Goal: Answer question/provide support: Share knowledge or assist other users

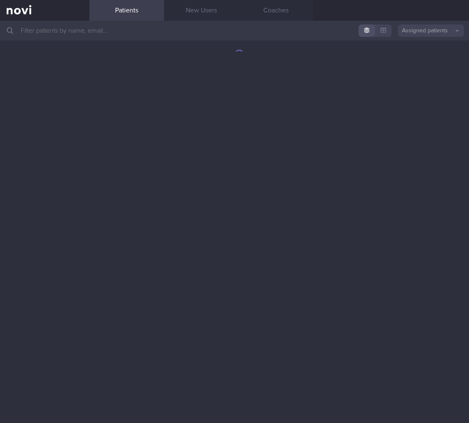
click at [135, 36] on input "text" at bounding box center [234, 31] width 469 height 20
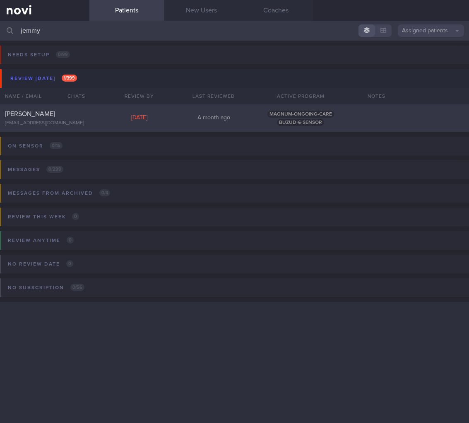
type input "jemmy"
click at [111, 116] on div "Thu, 7 Aug" at bounding box center [139, 117] width 75 height 7
select select "7"
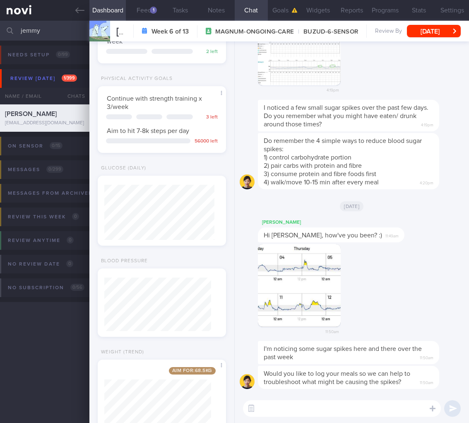
scroll to position [281, 0]
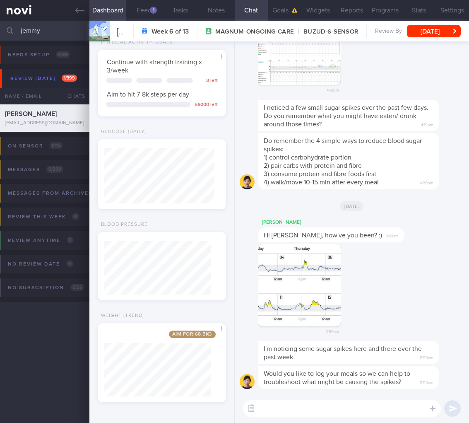
click at [364, 287] on div "11:50am" at bounding box center [312, 292] width 108 height 96
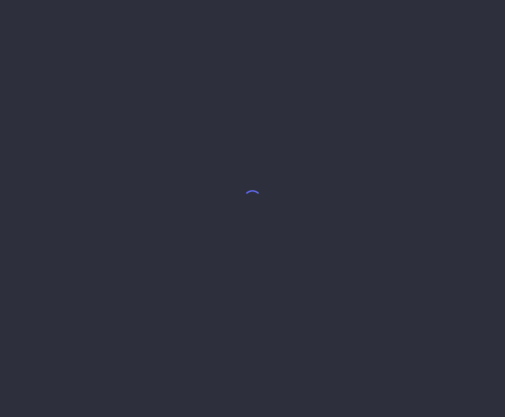
select select "5"
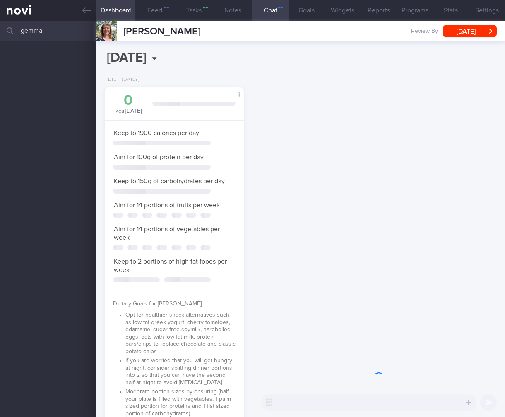
scroll to position [414172, 414124]
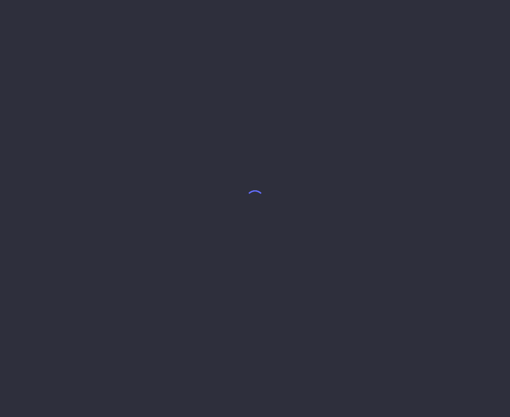
select select "7"
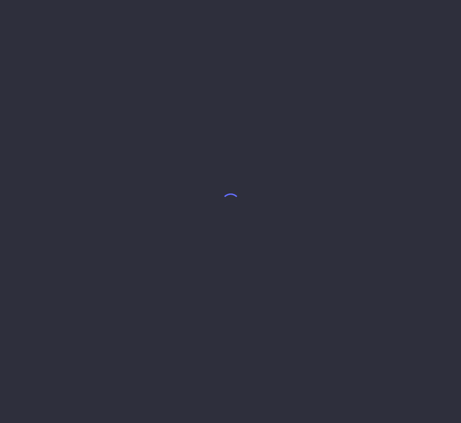
select select "8"
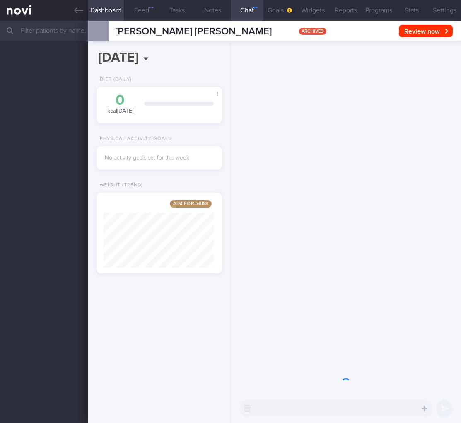
scroll to position [67, 111]
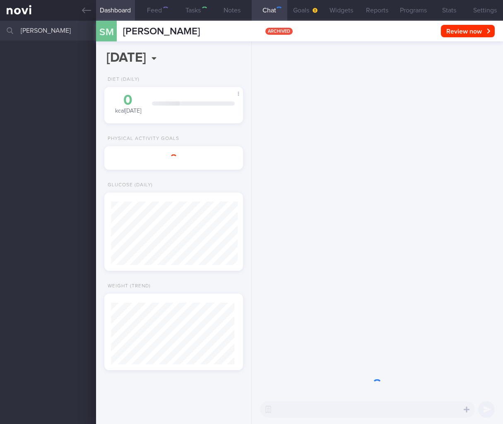
select select "8"
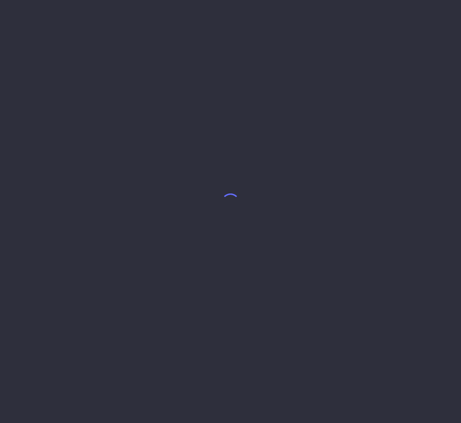
select select "8"
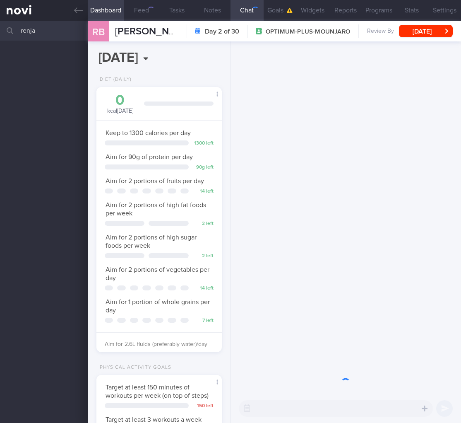
scroll to position [64, 104]
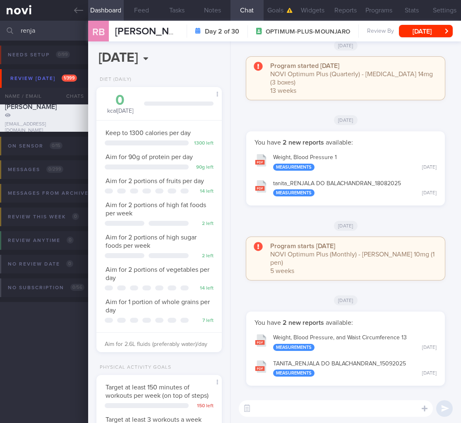
click at [17, 28] on div at bounding box center [10, 31] width 18 height 20
click at [22, 29] on input "renja" at bounding box center [230, 31] width 461 height 20
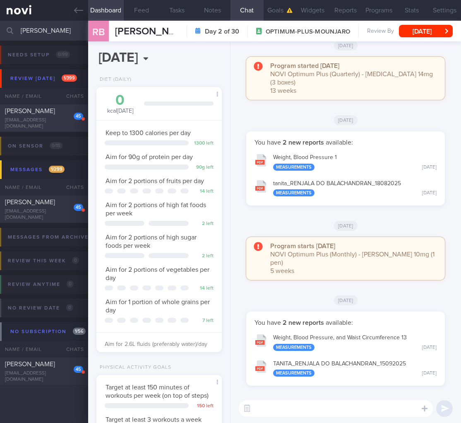
type input "[PERSON_NAME]"
click at [63, 112] on div "45" at bounding box center [73, 113] width 21 height 13
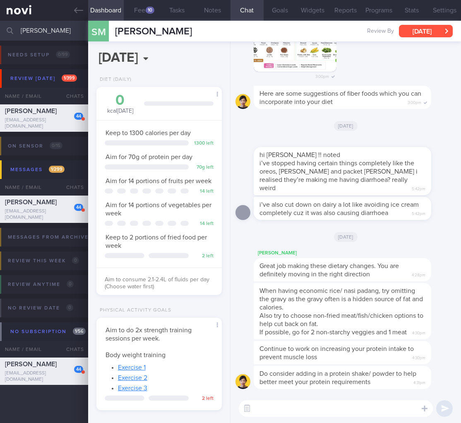
scroll to position [66, 0]
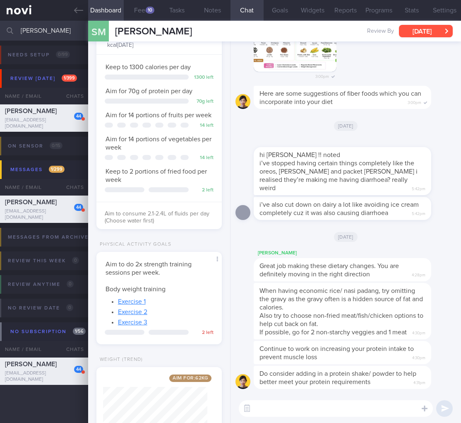
click at [415, 34] on button "[DATE]" at bounding box center [426, 31] width 54 height 12
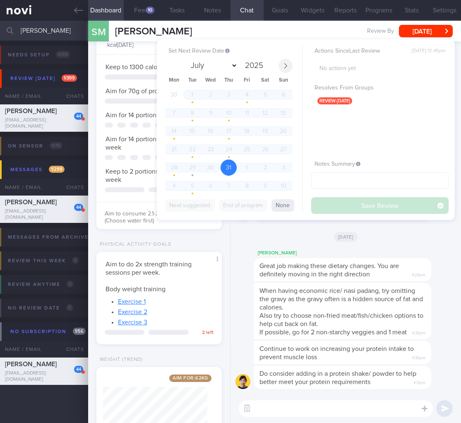
click at [288, 67] on icon at bounding box center [286, 66] width 6 height 6
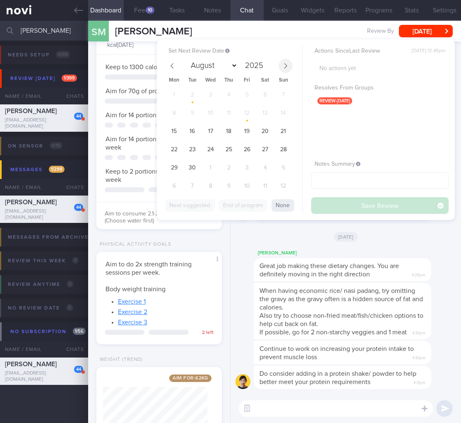
select select "8"
click at [179, 130] on span "15" at bounding box center [174, 131] width 16 height 16
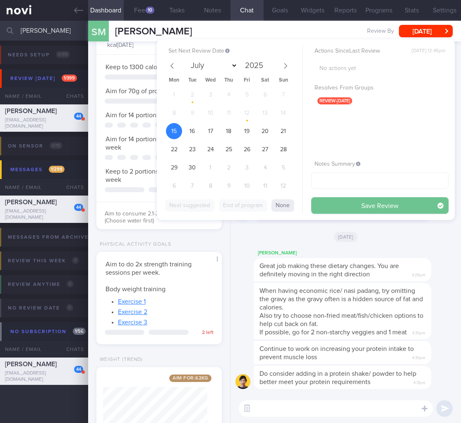
click at [363, 208] on button "Save Review" at bounding box center [381, 205] width 138 height 17
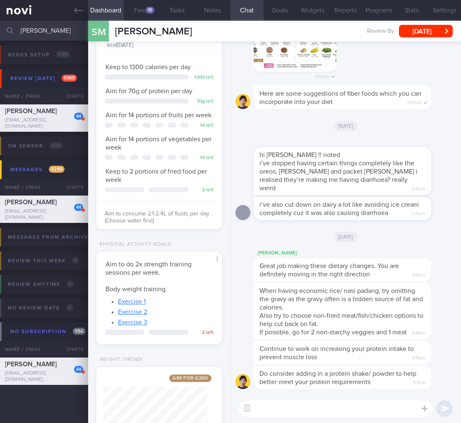
drag, startPoint x: 54, startPoint y: 36, endPoint x: -63, endPoint y: 19, distance: 118.4
click at [0, 19] on html "You are offline! Some functionality will be unavailable Patients New Users Coac…" at bounding box center [230, 211] width 461 height 423
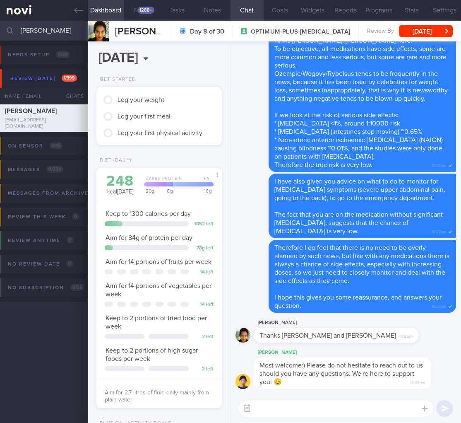
click at [283, 408] on textarea at bounding box center [336, 408] width 194 height 17
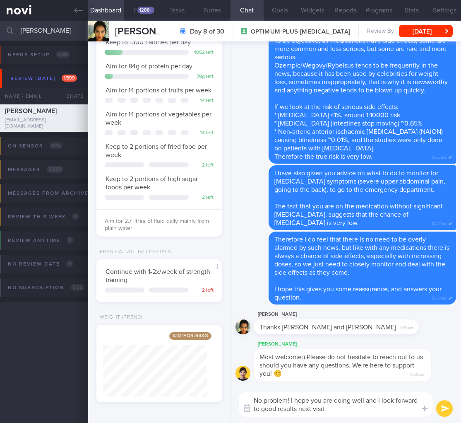
type textarea "No problem! I hope you are doing well and I look forward to good results next v…"
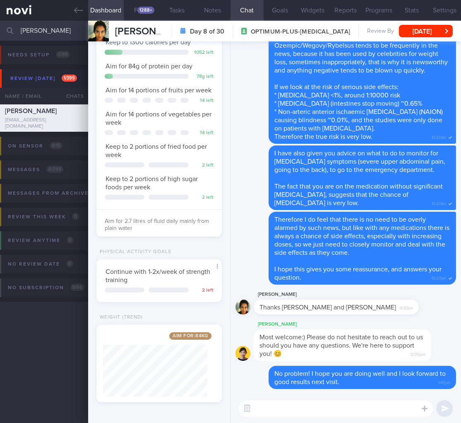
drag, startPoint x: 52, startPoint y: 30, endPoint x: -14, endPoint y: 25, distance: 65.7
click at [0, 25] on html "You are offline! Some functionality will be unavailable Patients New Users Coac…" at bounding box center [230, 211] width 461 height 423
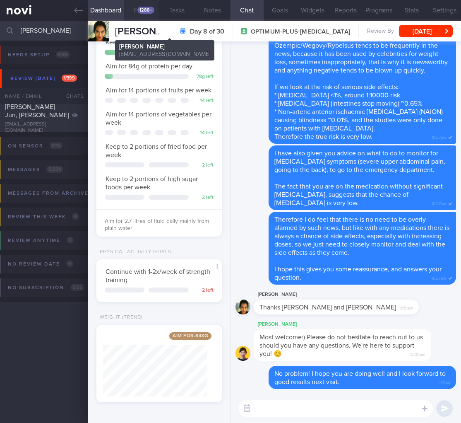
type input "[PERSON_NAME]"
click at [138, 9] on div "1288+" at bounding box center [146, 10] width 17 height 7
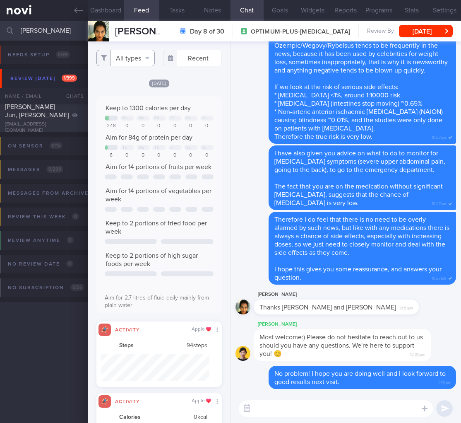
click at [145, 56] on button "All types" at bounding box center [126, 58] width 59 height 17
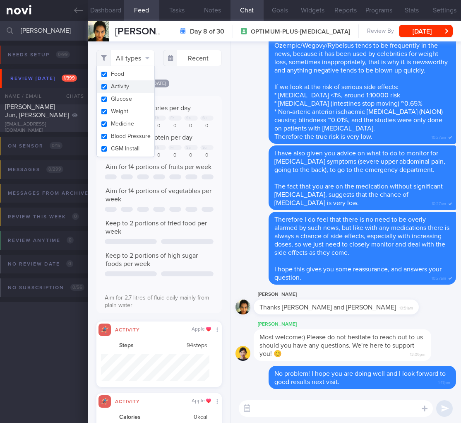
click at [130, 89] on button "Activity" at bounding box center [126, 86] width 58 height 12
checkbox input "false"
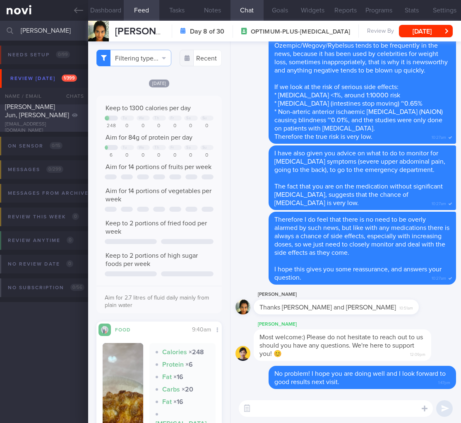
click at [69, 107] on div at bounding box center [74, 105] width 18 height 5
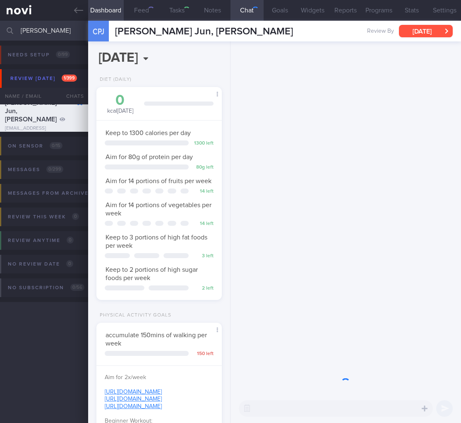
scroll to position [64, 104]
click at [418, 33] on button "Mon, 1 Sep" at bounding box center [426, 31] width 54 height 12
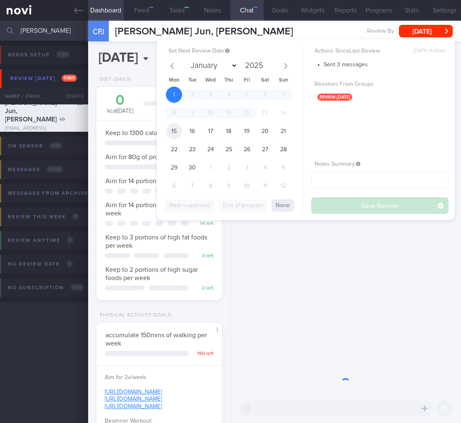
click at [171, 132] on span "15" at bounding box center [174, 131] width 16 height 16
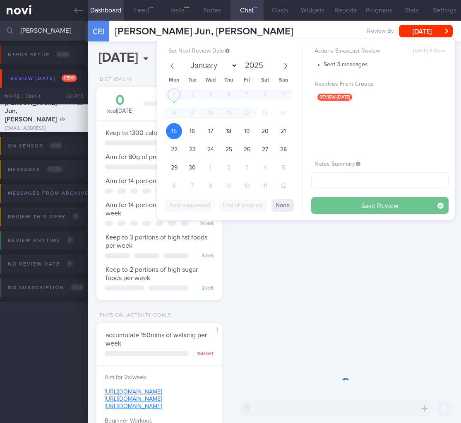
click at [345, 199] on button "Save Review" at bounding box center [381, 205] width 138 height 17
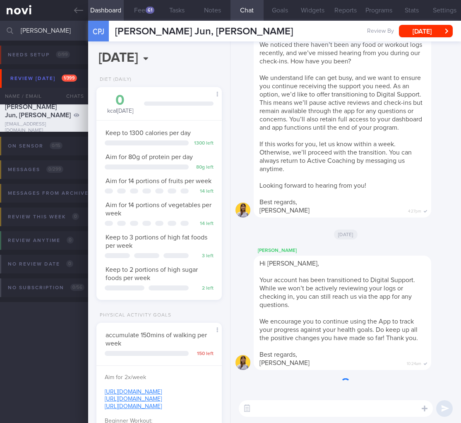
drag, startPoint x: 62, startPoint y: 29, endPoint x: -63, endPoint y: 20, distance: 125.0
click at [0, 20] on html "You are offline! Some functionality will be unavailable Patients New Users Coac…" at bounding box center [230, 211] width 461 height 423
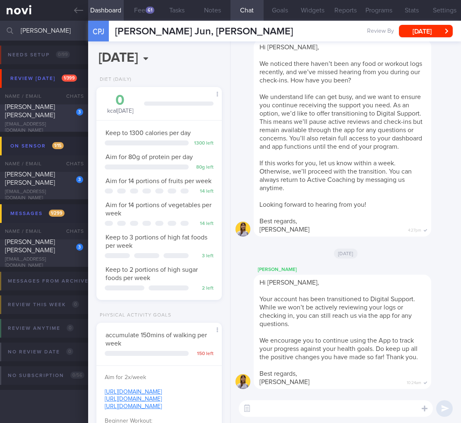
type input "kelly"
click at [31, 131] on div "3 PEREIRA KELLY ANN kelly7900@gmail.com Fri, 11 Jul 2 months ago OPTIMUM-PLUS-M…" at bounding box center [230, 117] width 461 height 27
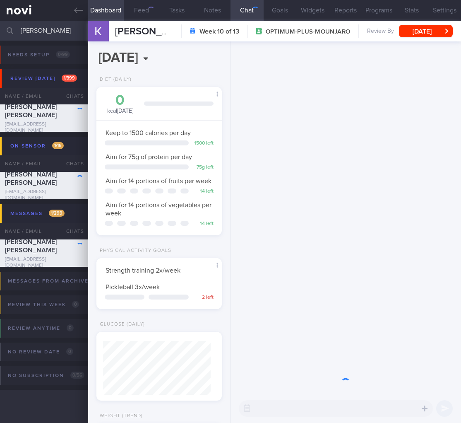
click at [441, 24] on div "PEREIRA KELLY ANN PEREIRA KELLY ANN kelly7900@gmail.com Week 10 of 13 OPTIMUM-P…" at bounding box center [274, 31] width 373 height 21
click at [435, 33] on button "Fri, 11 Jul" at bounding box center [426, 31] width 54 height 12
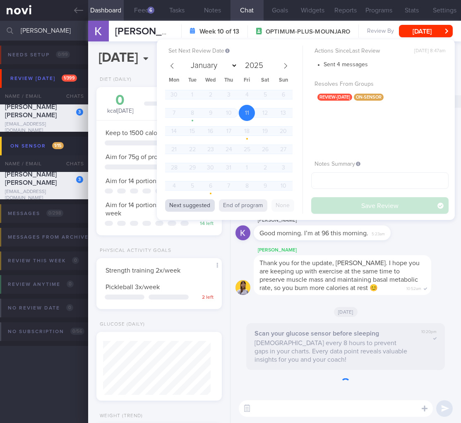
click at [181, 201] on button "Next suggested" at bounding box center [190, 205] width 50 height 12
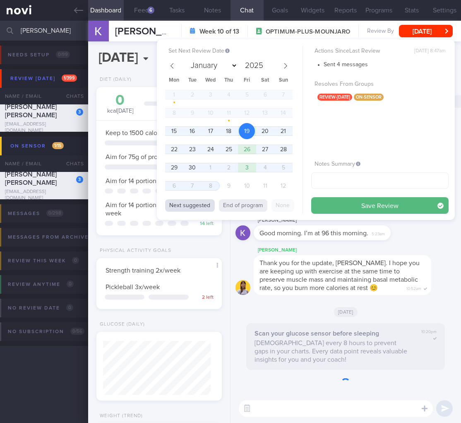
select select "8"
click at [181, 204] on button "Next suggested" at bounding box center [190, 205] width 50 height 12
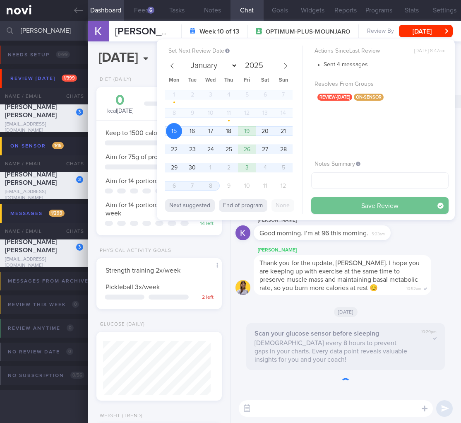
click at [358, 199] on button "Save Review" at bounding box center [381, 205] width 138 height 17
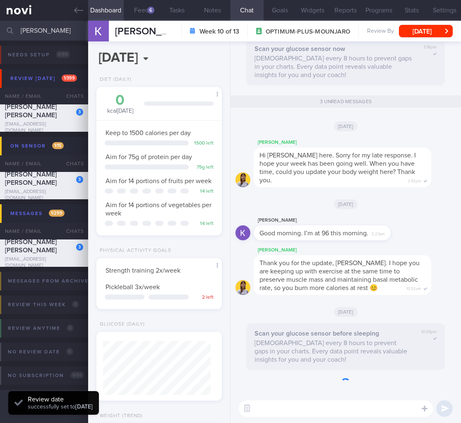
click at [297, 302] on div "[DATE]" at bounding box center [346, 311] width 221 height 23
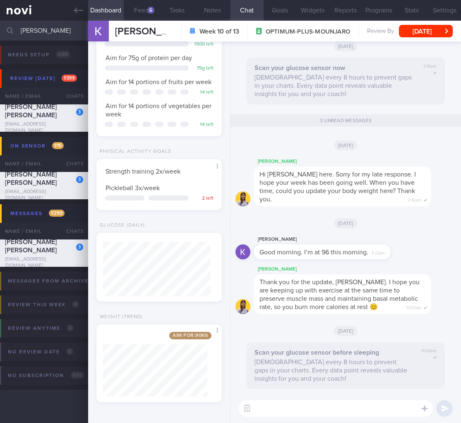
drag, startPoint x: 41, startPoint y: 33, endPoint x: -30, endPoint y: 28, distance: 71.0
click at [0, 28] on html "You are offline! Some functionality will be unavailable Patients New Users Coac…" at bounding box center [230, 211] width 461 height 423
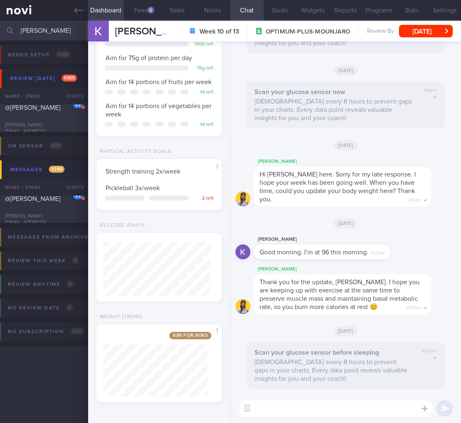
type input "brendan"
click at [77, 114] on div "SRIRAM PILLAI @BRENDAN ASHER PILLAI" at bounding box center [43, 107] width 76 height 25
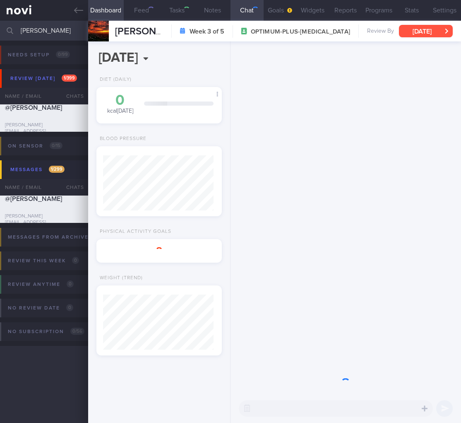
scroll to position [55, 111]
click at [427, 34] on button "[DATE]" at bounding box center [426, 31] width 54 height 12
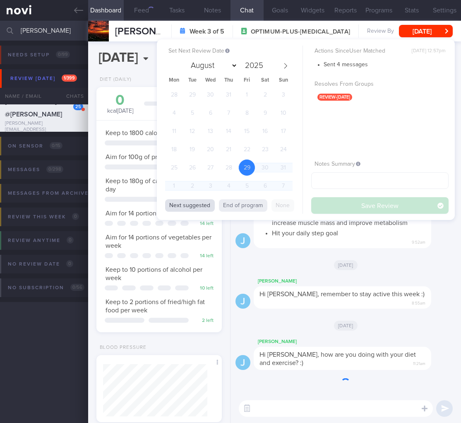
scroll to position [52, 104]
click at [188, 205] on button "Next suggested" at bounding box center [190, 205] width 50 height 12
select select "8"
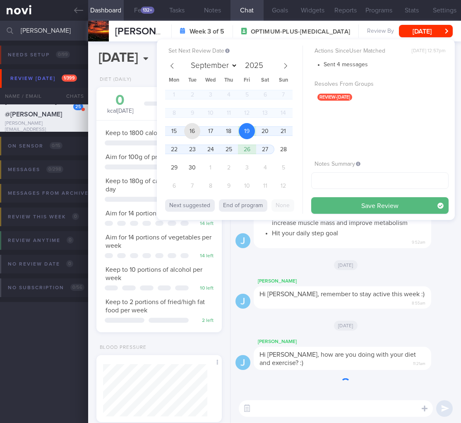
drag, startPoint x: 184, startPoint y: 128, endPoint x: 301, endPoint y: 174, distance: 126.3
click at [183, 129] on div "1 2 3 4 5 6 7 8 9 10 11 12 13 14 15 16 17 18 19 20 21 22 23 24 25 26 27 28 29 3…" at bounding box center [229, 141] width 128 height 109
click at [170, 133] on span "15" at bounding box center [174, 131] width 16 height 16
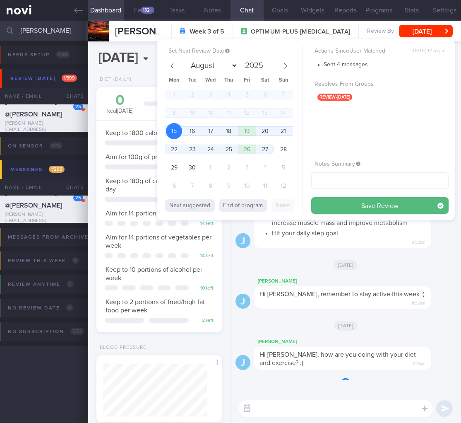
click at [398, 207] on button "Save Review" at bounding box center [381, 205] width 138 height 17
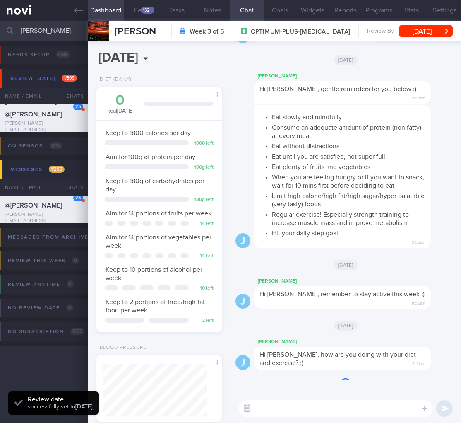
click at [397, 203] on li "Limit high calorie/high fat/high sugar/hyper palatable (very tasty) foods" at bounding box center [349, 199] width 154 height 19
click at [371, 276] on div "Thu, 11 Sep" at bounding box center [346, 264] width 221 height 23
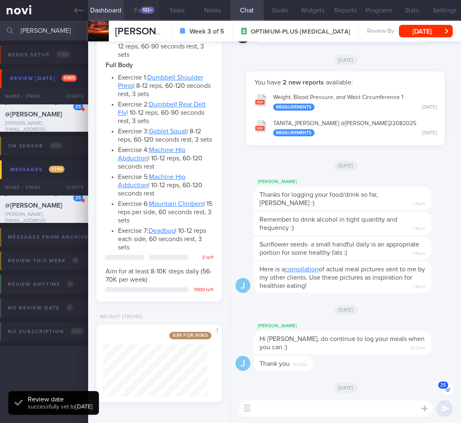
scroll to position [636, 0]
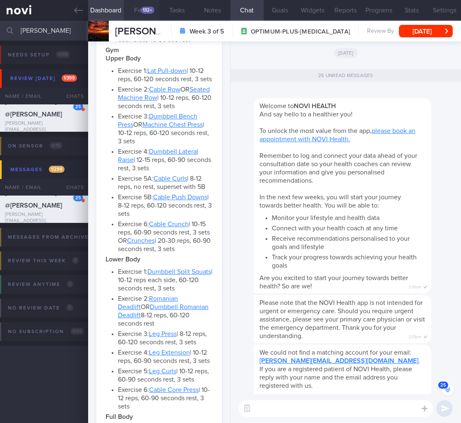
click at [143, 10] on div "132+" at bounding box center [148, 10] width 14 height 7
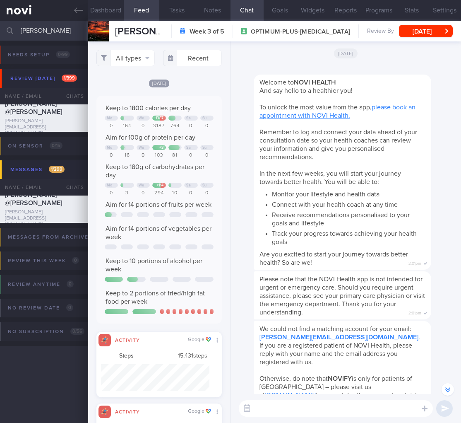
scroll to position [-2052, 0]
click at [127, 66] on div "All types Food Activity Glucose Weight Medicine Blood Pressure CGM Install Rece…" at bounding box center [159, 232] width 142 height 382
click at [142, 57] on button "All types" at bounding box center [126, 58] width 59 height 17
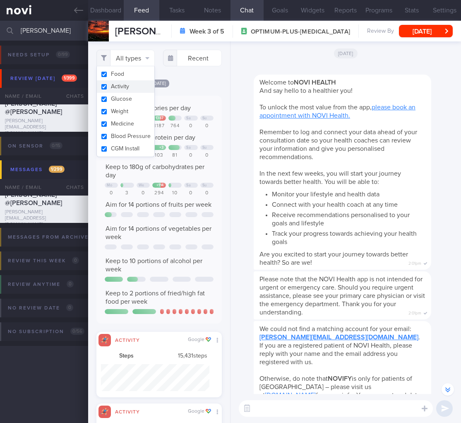
click at [126, 87] on button "Activity" at bounding box center [126, 86] width 58 height 12
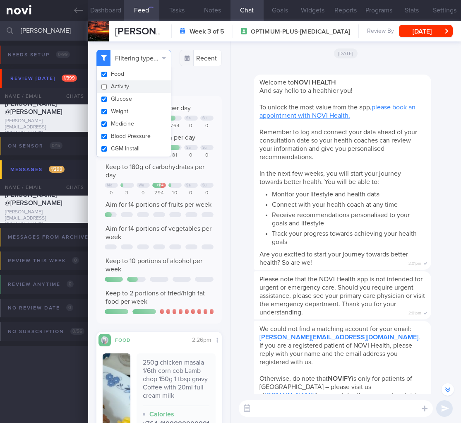
checkbox input "false"
click at [24, 34] on input "brendan" at bounding box center [230, 31] width 461 height 20
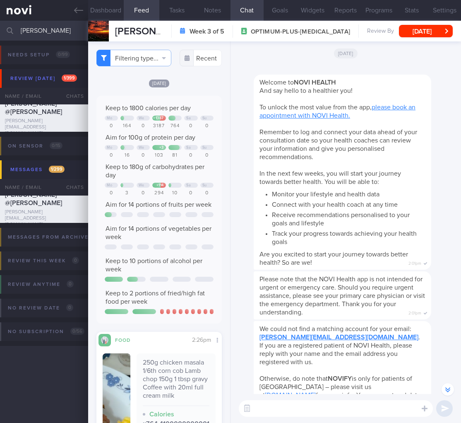
click at [24, 34] on input "brendan" at bounding box center [230, 31] width 461 height 20
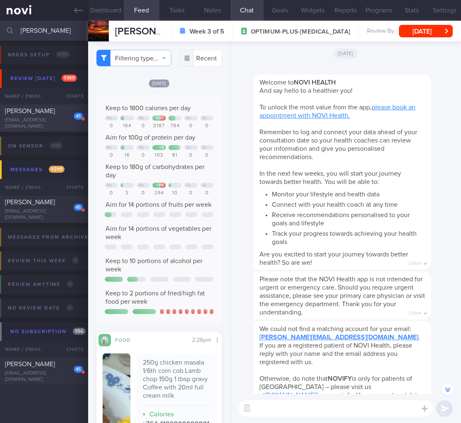
type input "simran"
click at [11, 123] on div "ssimranminhas@gmail.com" at bounding box center [44, 123] width 78 height 12
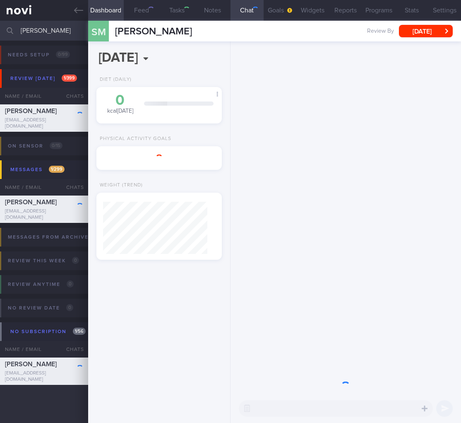
select select "8"
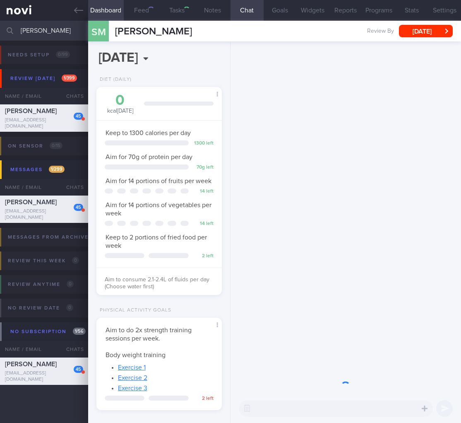
scroll to position [64, 104]
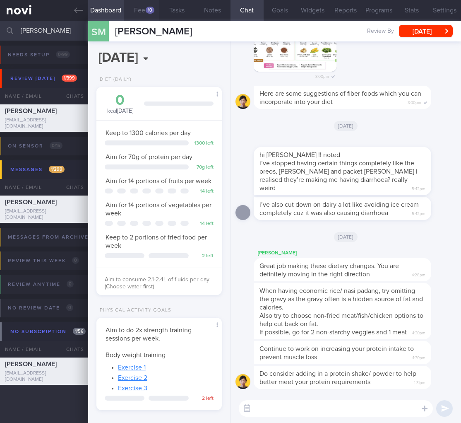
click at [146, 9] on div "10" at bounding box center [150, 10] width 9 height 7
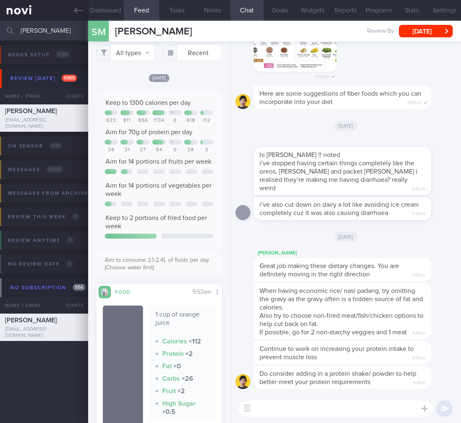
click at [285, 295] on div "When having economic rice/ nasi padang, try omitting the gravy as the gravy oft…" at bounding box center [343, 311] width 178 height 56
click at [286, 408] on textarea at bounding box center [336, 408] width 194 height 17
drag, startPoint x: 241, startPoint y: 408, endPoint x: 258, endPoint y: 406, distance: 17.9
click at [242, 408] on button "button" at bounding box center [247, 408] width 15 height 15
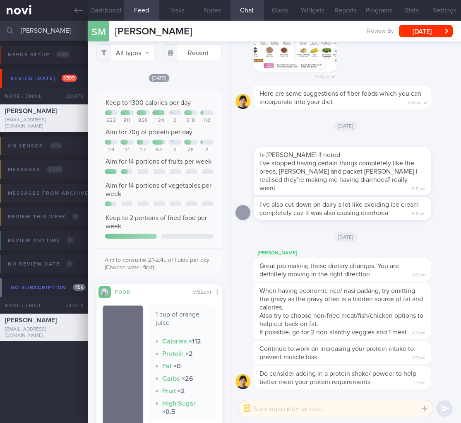
click at [268, 406] on textarea at bounding box center [336, 408] width 194 height 17
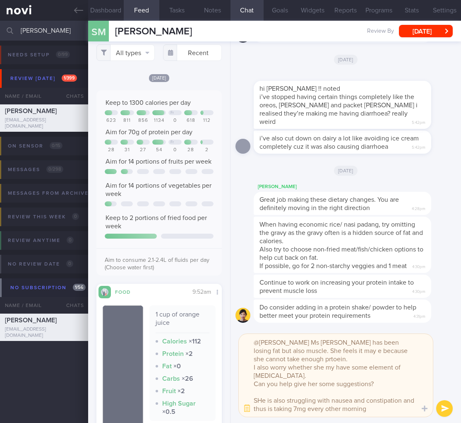
type textarea "@charlotte Ms Simran has been losing fat but also muscle. She feels it may e be…"
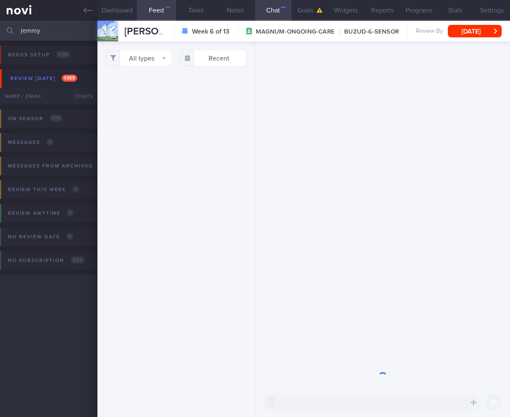
select select "7"
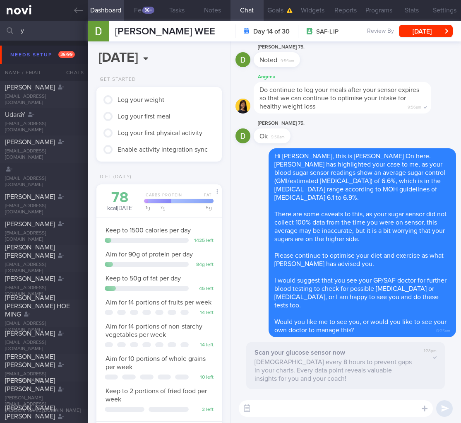
scroll to position [64, 104]
